Goal: Entertainment & Leisure: Consume media (video, audio)

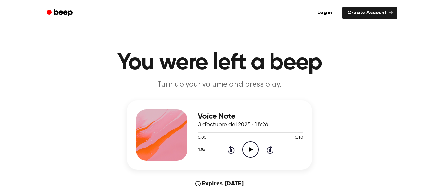
click at [250, 151] on icon at bounding box center [251, 150] width 4 height 4
click at [240, 151] on div "1.0x Rewind 5 seconds Pause Audio Skip 5 seconds" at bounding box center [250, 150] width 105 height 16
click at [246, 151] on icon "Pause Audio" at bounding box center [250, 150] width 16 height 16
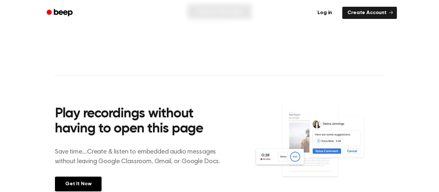
scroll to position [343, 0]
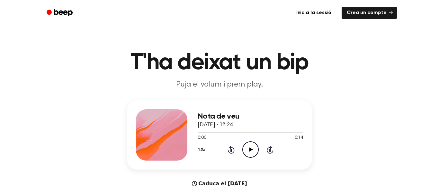
click at [245, 153] on icon "Play Audio" at bounding box center [250, 150] width 16 height 16
click at [228, 130] on div "Nota de veu 3 d'octubre de 2025 · 18:24 0:00 0:14 El vostre navegador no admet …" at bounding box center [250, 135] width 105 height 51
click at [229, 130] on div at bounding box center [250, 132] width 105 height 5
click at [201, 131] on div at bounding box center [250, 132] width 105 height 5
drag, startPoint x: 197, startPoint y: 131, endPoint x: 202, endPoint y: 131, distance: 4.5
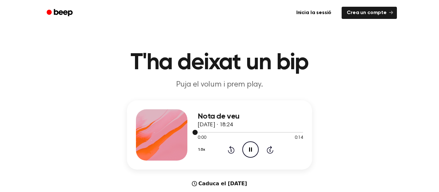
click at [202, 131] on div at bounding box center [250, 132] width 105 height 5
click at [249, 149] on icon "Pause Audio" at bounding box center [250, 150] width 16 height 16
